Goal: Transaction & Acquisition: Purchase product/service

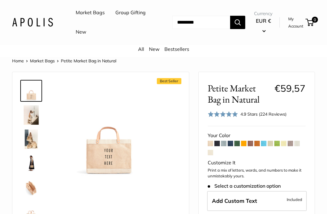
click at [32, 121] on img at bounding box center [31, 114] width 19 height 19
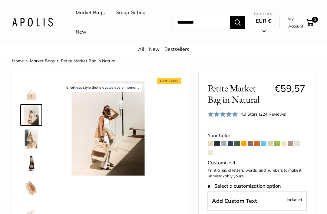
click at [34, 139] on img at bounding box center [31, 139] width 19 height 19
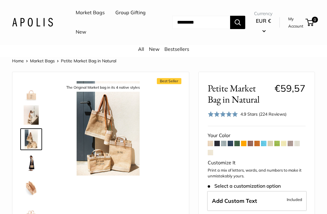
click at [32, 168] on img at bounding box center [31, 163] width 19 height 19
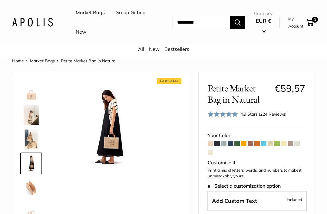
click at [243, 145] on span at bounding box center [243, 143] width 5 height 5
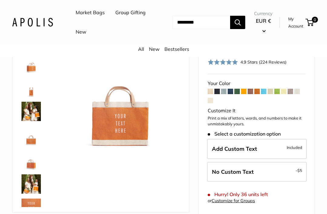
scroll to position [51, 0]
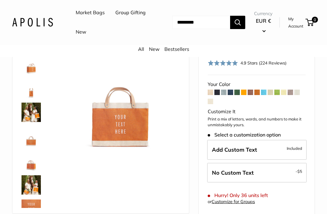
click at [285, 151] on label "Add Custom Text Included" at bounding box center [257, 150] width 100 height 20
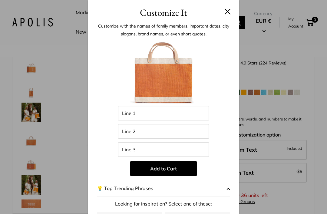
click at [230, 8] on header "Customize It" at bounding box center [164, 10] width 152 height 20
click at [228, 11] on button at bounding box center [228, 11] width 6 height 6
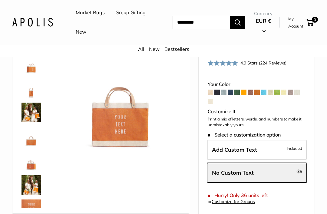
click at [273, 91] on span at bounding box center [270, 92] width 5 height 5
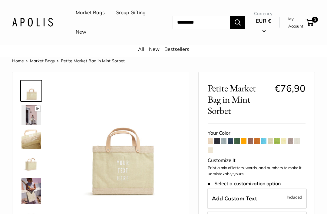
click at [28, 113] on img at bounding box center [31, 114] width 19 height 19
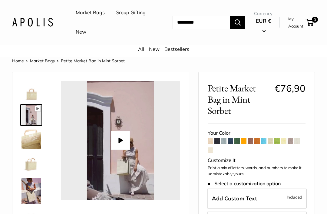
click at [32, 143] on img at bounding box center [31, 139] width 19 height 19
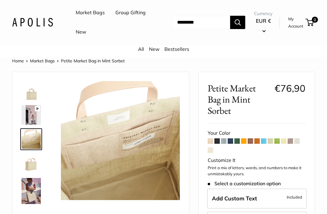
scroll to position [2, 0]
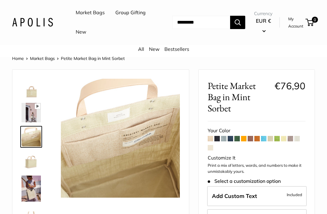
click at [33, 164] on img at bounding box center [31, 161] width 19 height 19
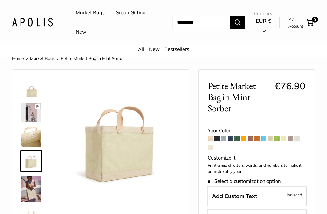
click at [264, 138] on span at bounding box center [263, 138] width 5 height 5
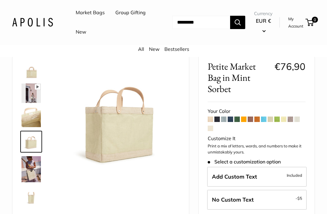
click at [95, 12] on link "Market Bags" at bounding box center [90, 12] width 29 height 9
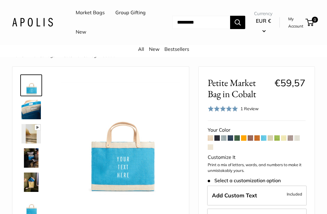
click at [31, 109] on img at bounding box center [31, 109] width 19 height 19
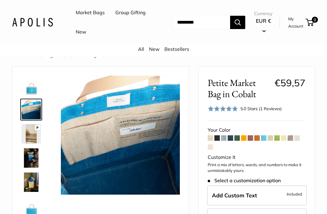
click at [31, 161] on img at bounding box center [31, 158] width 19 height 19
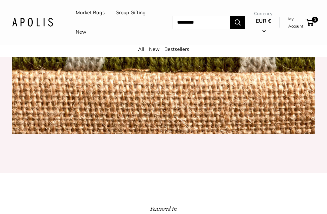
scroll to position [632, 0]
click at [294, 111] on img at bounding box center [163, 34] width 303 height 200
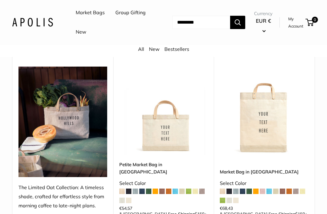
scroll to position [85, 0]
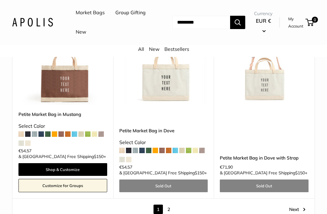
click at [296, 205] on link "Next" at bounding box center [297, 209] width 16 height 9
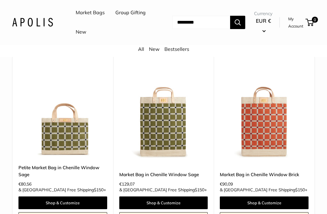
scroll to position [841, 0]
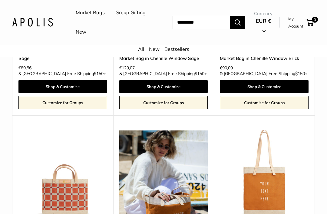
click at [41, 131] on img at bounding box center [62, 175] width 89 height 89
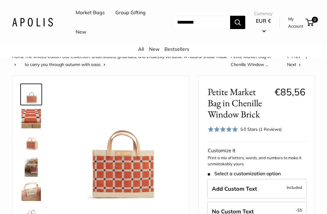
scroll to position [5, 0]
click at [31, 114] on img at bounding box center [31, 118] width 19 height 19
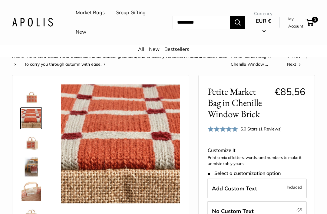
click at [31, 151] on img at bounding box center [31, 142] width 19 height 19
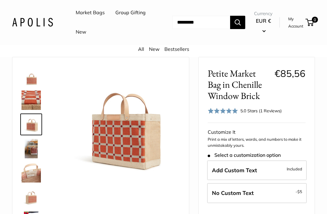
scroll to position [23, 0]
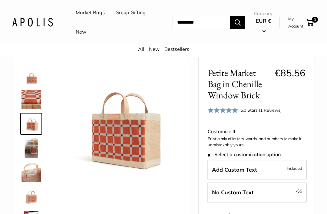
click at [31, 152] on img at bounding box center [31, 148] width 19 height 19
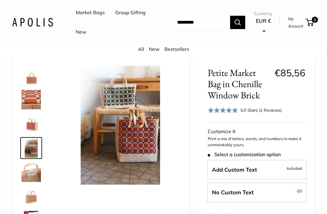
click at [30, 171] on img at bounding box center [31, 172] width 19 height 19
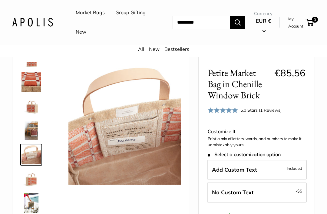
scroll to position [19, 0]
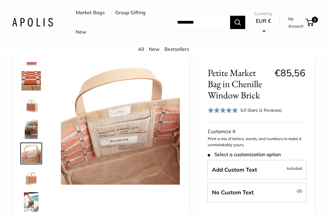
click at [35, 198] on img at bounding box center [31, 201] width 19 height 19
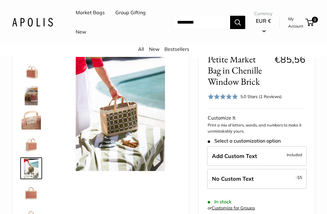
scroll to position [41, 0]
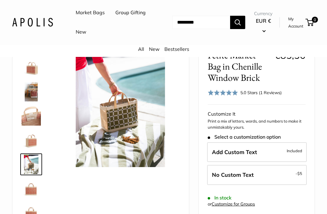
click at [28, 189] on img at bounding box center [31, 188] width 19 height 19
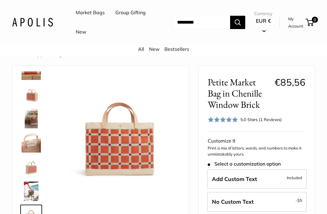
scroll to position [14, 0]
click at [293, 181] on label "Add Custom Text Included" at bounding box center [257, 180] width 100 height 20
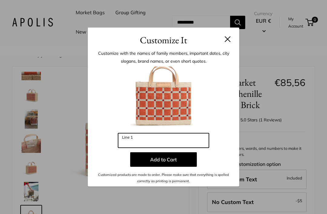
click at [205, 148] on input "Line 1" at bounding box center [163, 140] width 91 height 15
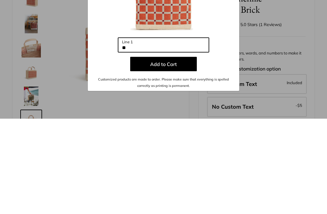
type input "*"
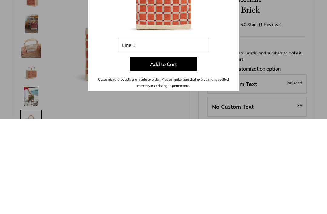
click at [224, 67] on div "Enter 3 letters Line 1 Add to Cart Customized products are made to order. Pleas…" at bounding box center [163, 126] width 133 height 118
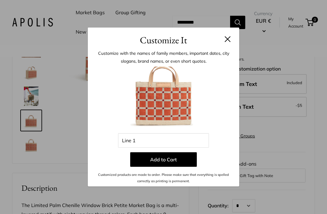
click at [226, 42] on button at bounding box center [228, 39] width 6 height 6
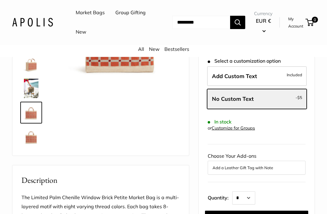
scroll to position [118, 0]
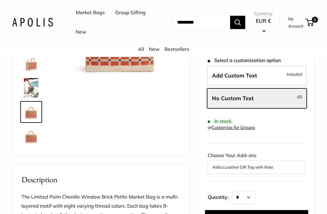
click at [298, 75] on span "Included" at bounding box center [294, 74] width 15 height 7
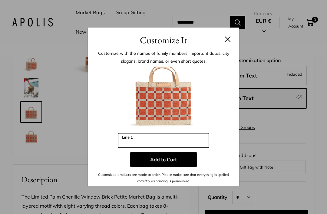
click at [192, 148] on input "Line 1" at bounding box center [163, 140] width 91 height 15
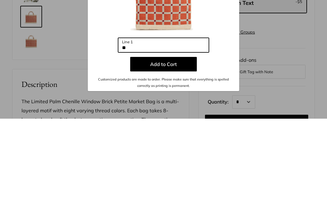
type input "*"
type input "***"
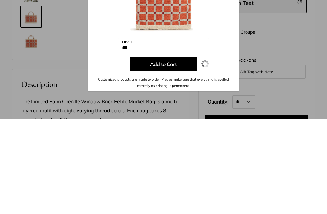
click at [178, 152] on button "Add to Cart" at bounding box center [163, 159] width 67 height 15
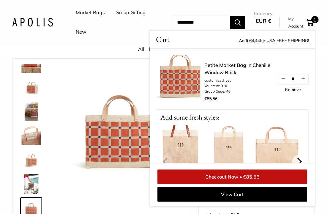
scroll to position [21, 0]
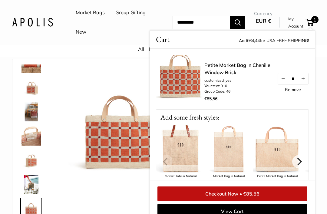
click at [193, 78] on img at bounding box center [180, 79] width 48 height 48
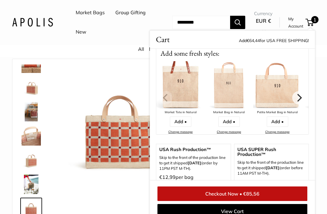
scroll to position [0, 0]
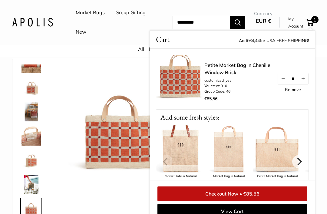
click at [262, 212] on link "View Cart" at bounding box center [233, 211] width 150 height 15
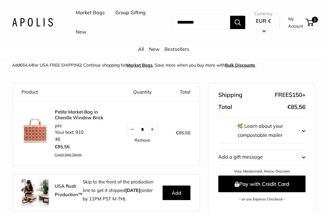
scroll to position [30, 0]
click at [90, 16] on link "Market Bags" at bounding box center [90, 12] width 29 height 9
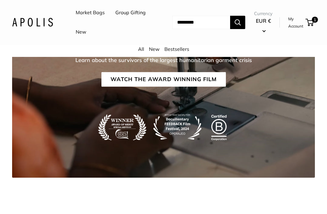
scroll to position [910, 0]
click at [177, 50] on link "Bestsellers" at bounding box center [177, 49] width 25 height 6
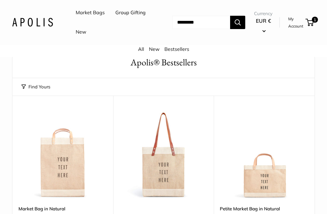
scroll to position [22, 0]
click at [315, 21] on span "1" at bounding box center [315, 20] width 6 height 6
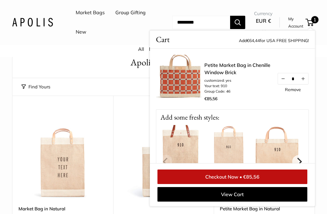
click at [283, 81] on button "Decrease quantity by 1" at bounding box center [283, 78] width 10 height 11
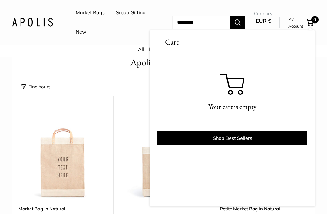
click at [34, 62] on h1 "Apolis® Bestsellers" at bounding box center [164, 62] width 284 height 13
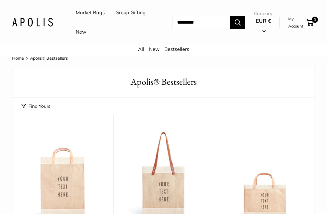
scroll to position [0, 0]
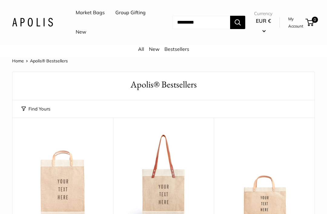
click at [86, 31] on link "New" at bounding box center [81, 32] width 11 height 9
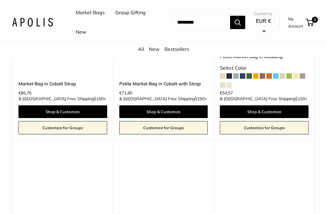
scroll to position [2469, 0]
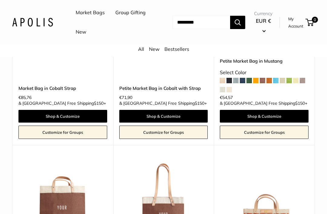
click at [115, 17] on link "Group Gifting" at bounding box center [130, 12] width 30 height 9
